Goal: Participate in discussion: Engage in conversation with other users on a specific topic

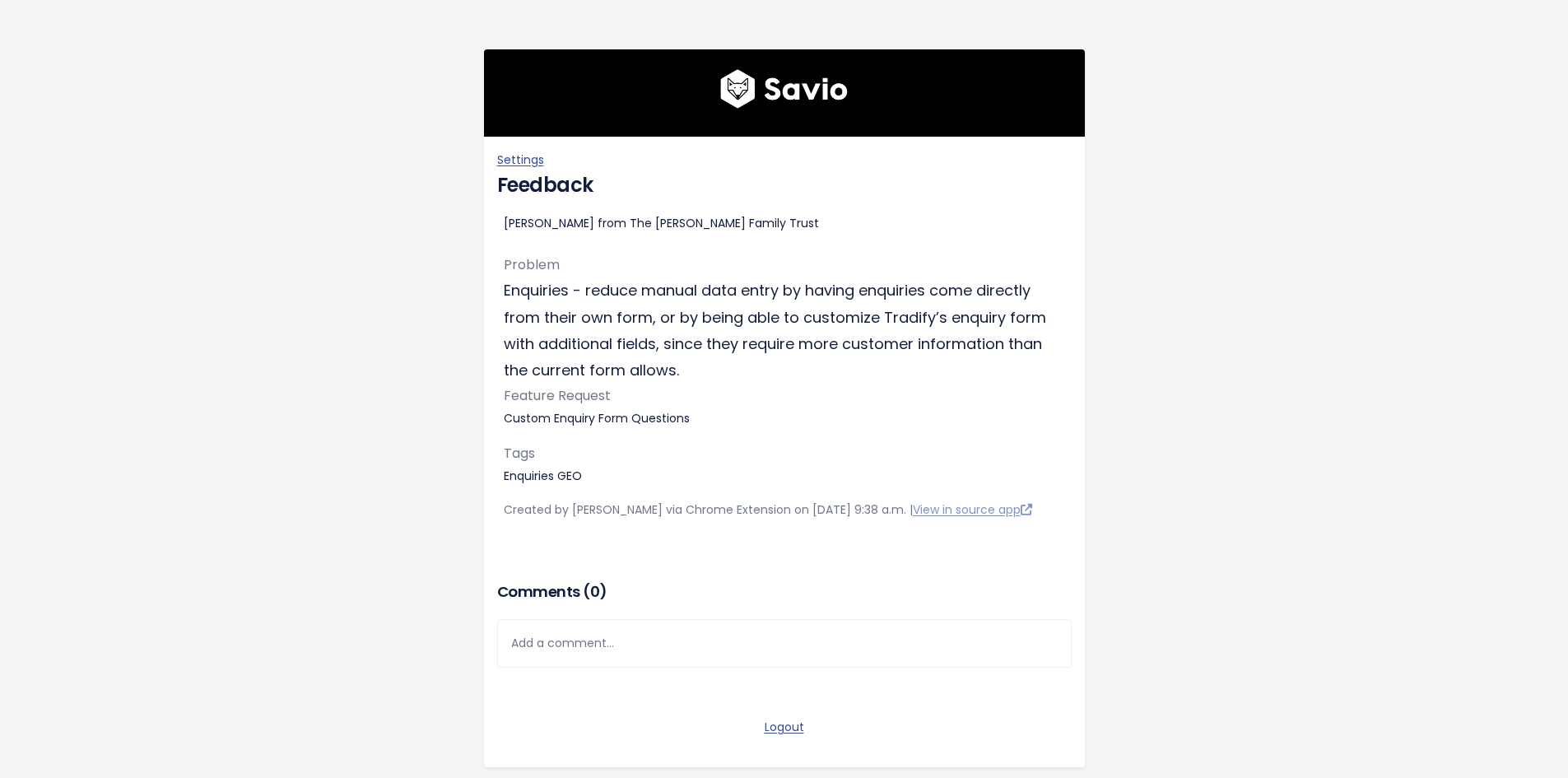
scroll to position [120, 0]
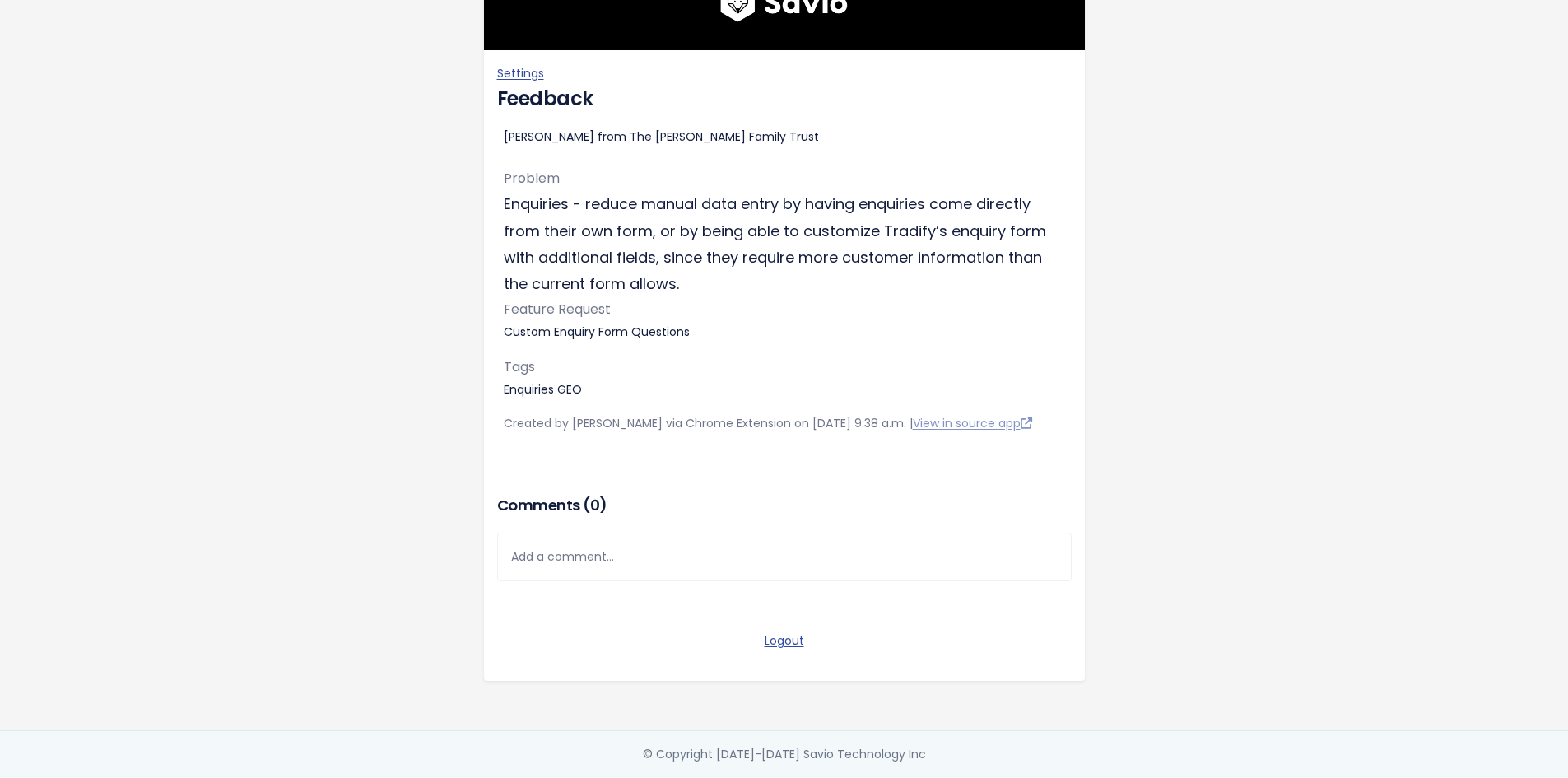
click at [702, 559] on div "Add a comment..." at bounding box center [784, 556] width 574 height 49
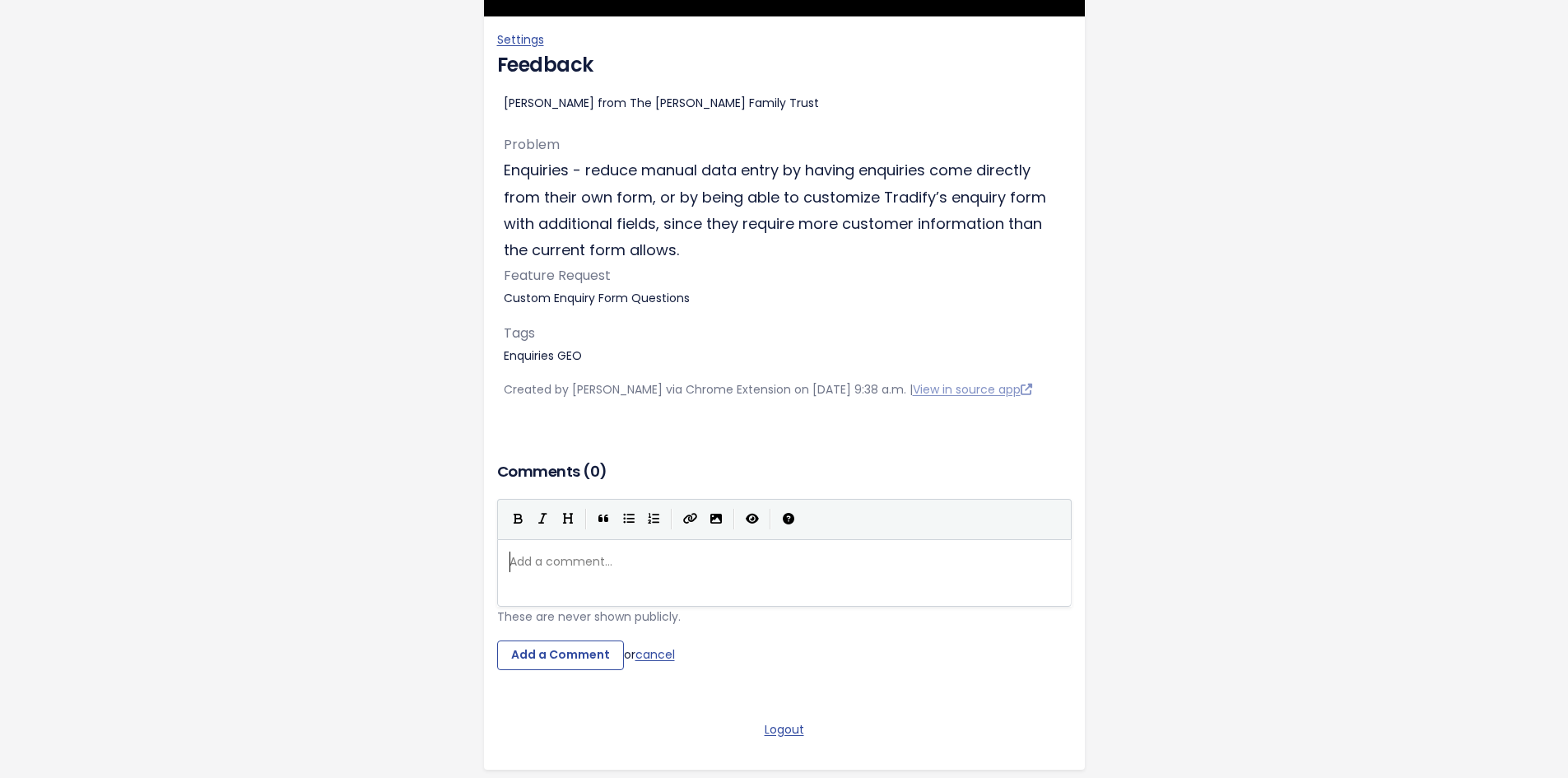
scroll to position [6, 0]
click at [670, 575] on div "Add a comment... ​" at bounding box center [790, 562] width 568 height 28
type textarea "Sample form"
type textarea "Sample form:"
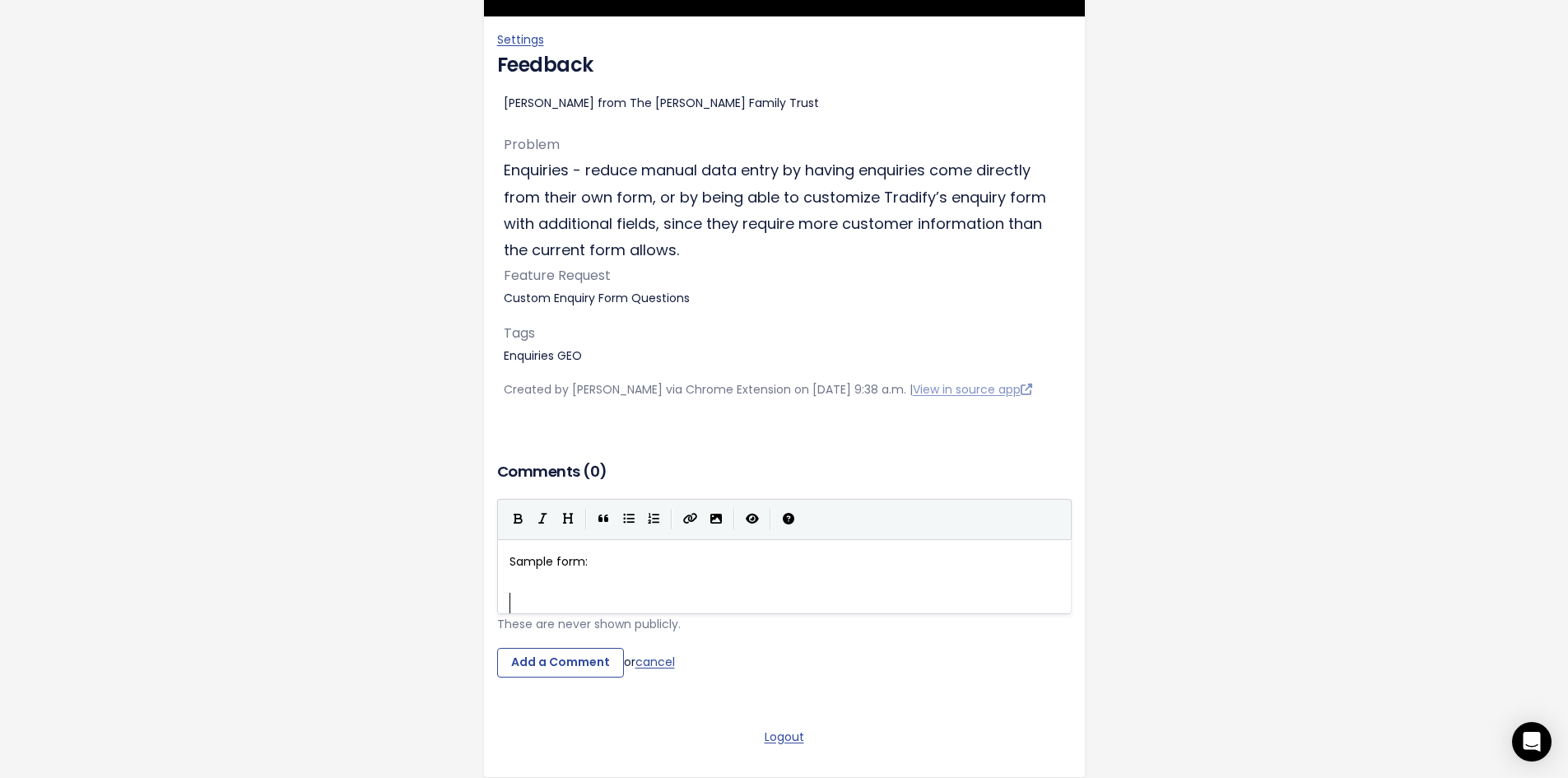
scroll to position [3, 0]
drag, startPoint x: 1208, startPoint y: 405, endPoint x: 1189, endPoint y: 416, distance: 22.0
click at [1200, 410] on div "Settings Feedback [PERSON_NAME] from The [PERSON_NAME] Family Trust Problem Enq…" at bounding box center [784, 353] width 938 height 947
click at [660, 592] on pre "​" at bounding box center [790, 583] width 568 height 21
click at [654, 613] on pre "​" at bounding box center [790, 603] width 568 height 21
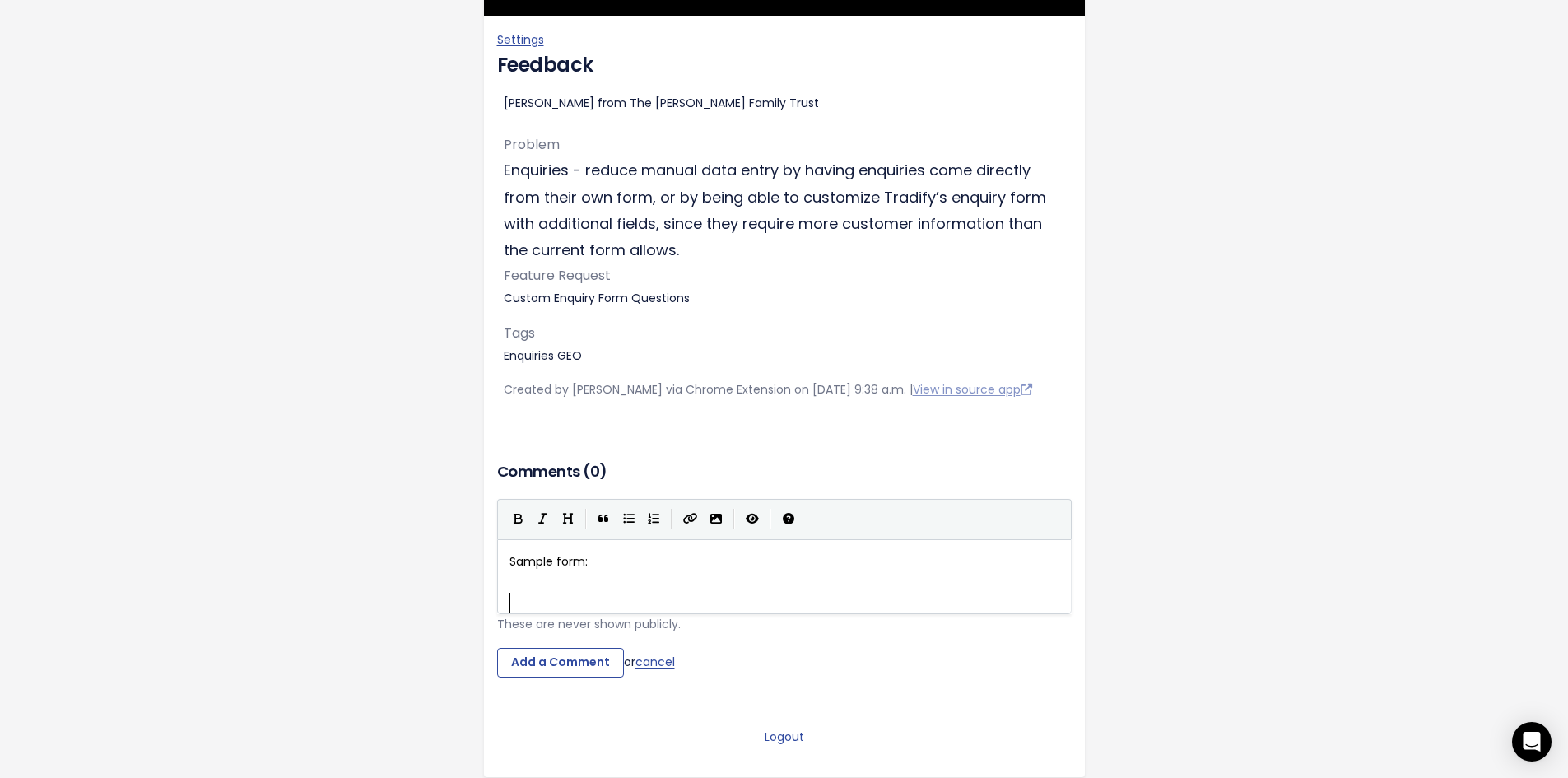
paste textarea "ng)"
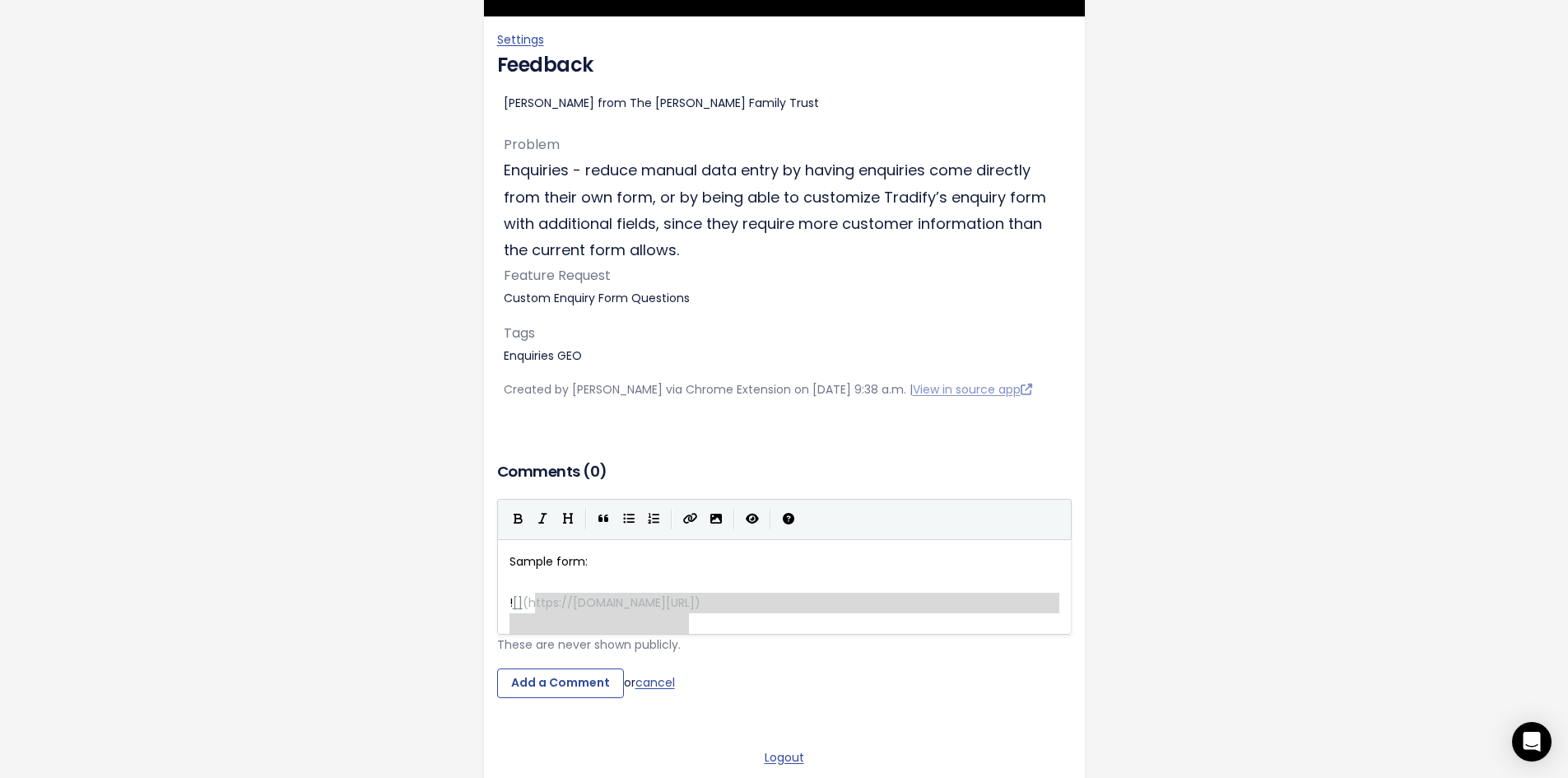
type textarea "![]([URL][DOMAIN_NAME])"
drag, startPoint x: 725, startPoint y: 644, endPoint x: 491, endPoint y: 620, distance: 235.2
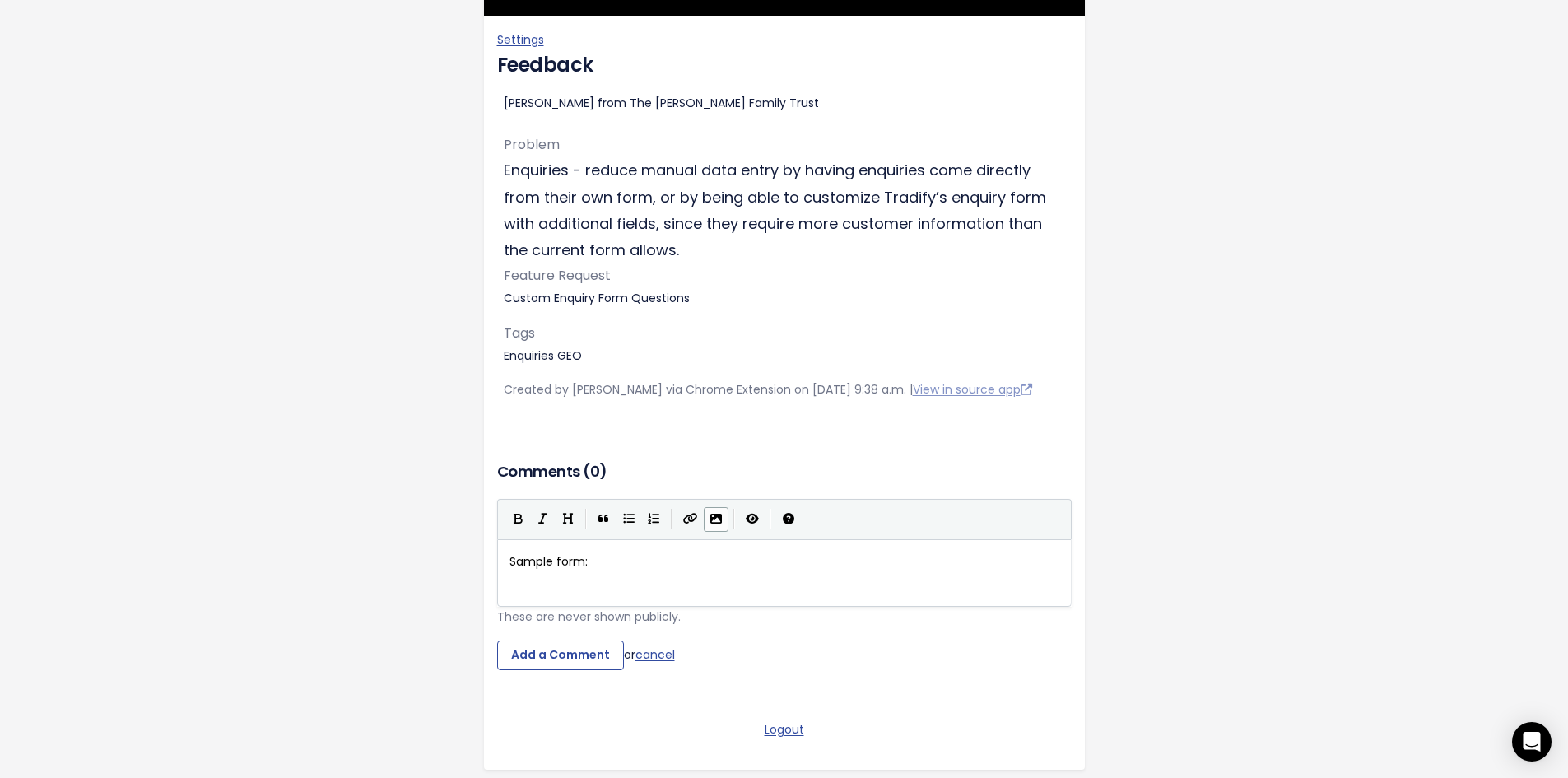
click at [710, 525] on icon "Import an image" at bounding box center [716, 519] width 11 height 11
click at [570, 670] on input "Add a Comment" at bounding box center [560, 655] width 127 height 30
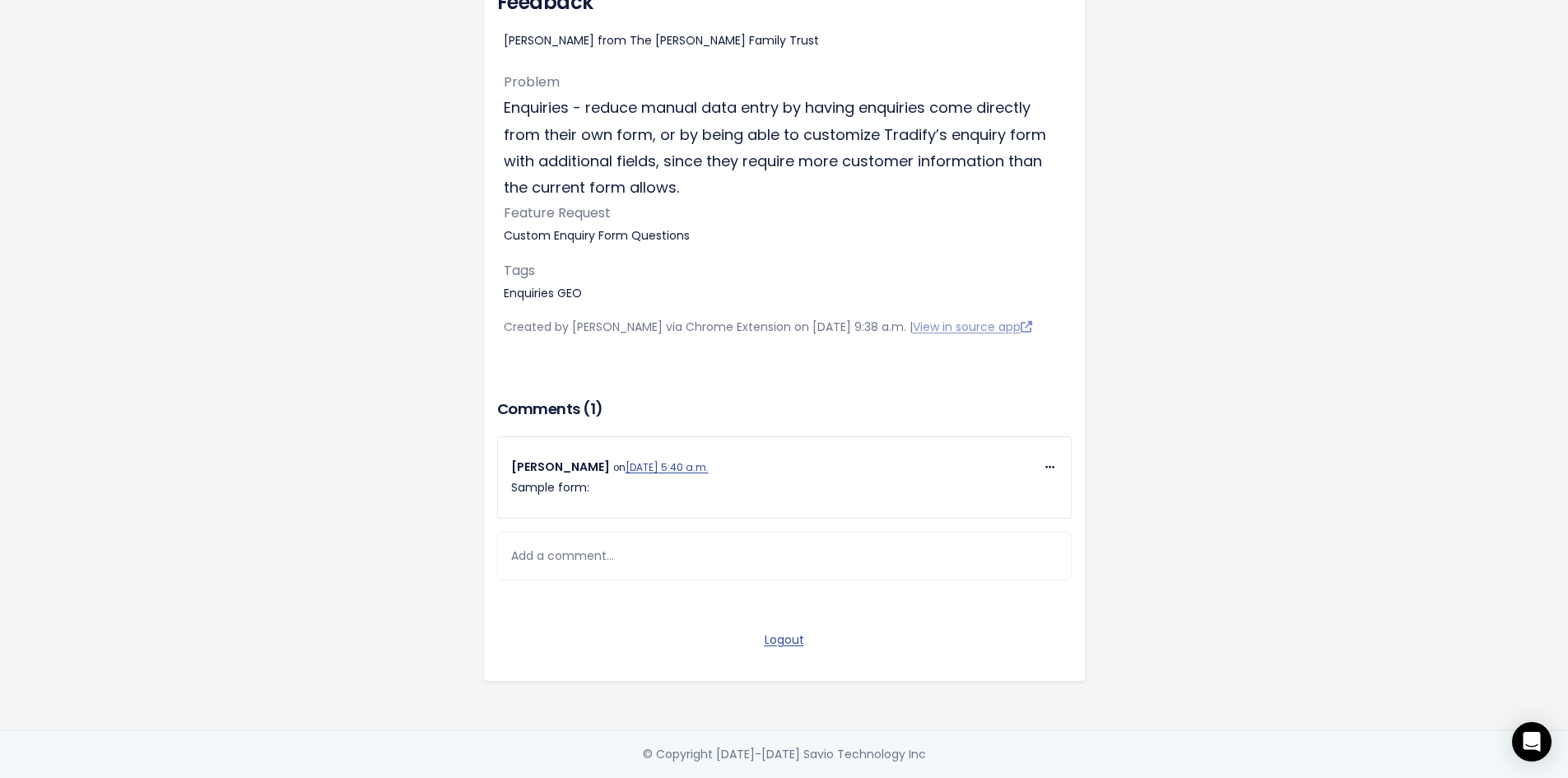
scroll to position [531, 0]
